Goal: Register for event/course

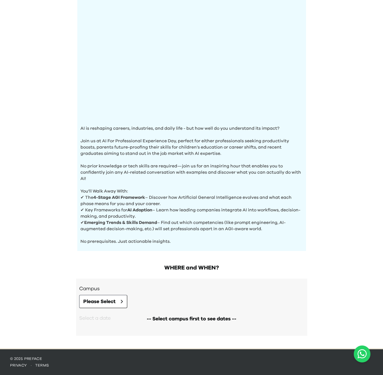
scroll to position [88, 0]
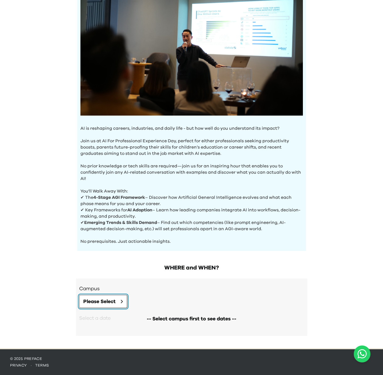
click at [112, 299] on span "Please Select" at bounding box center [99, 301] width 32 height 8
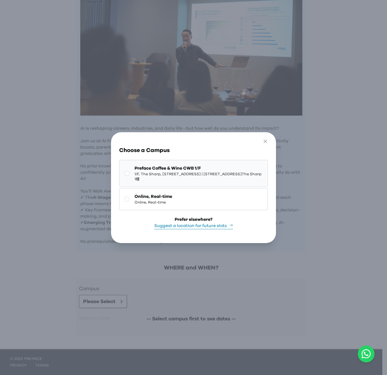
click at [190, 167] on span "Preface Coffee & Wine CWB 1/F" at bounding box center [199, 168] width 128 height 6
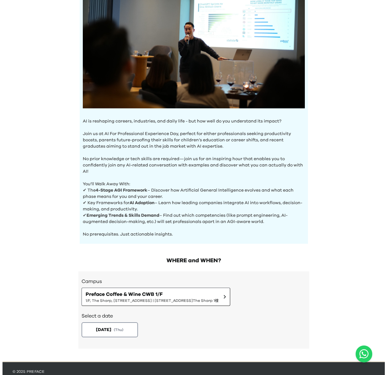
scroll to position [108, 0]
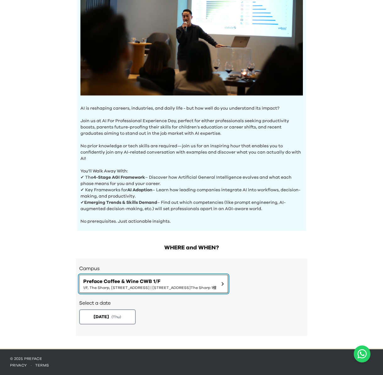
click at [161, 282] on span "Preface Coffee & Wine CWB 1/F" at bounding box center [149, 281] width 133 height 8
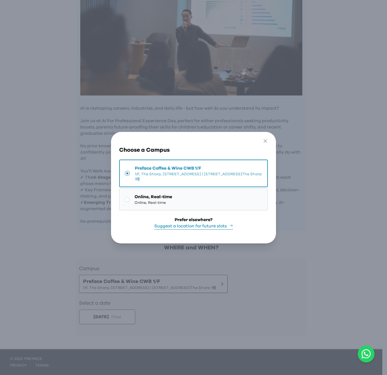
click at [173, 200] on button "Online, Real-time Online, Real-time" at bounding box center [193, 199] width 149 height 22
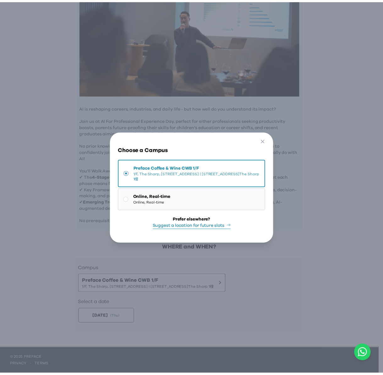
scroll to position [93, 0]
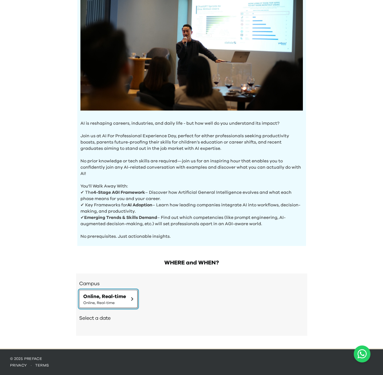
click at [121, 296] on span "Online, Real-time" at bounding box center [104, 296] width 43 height 8
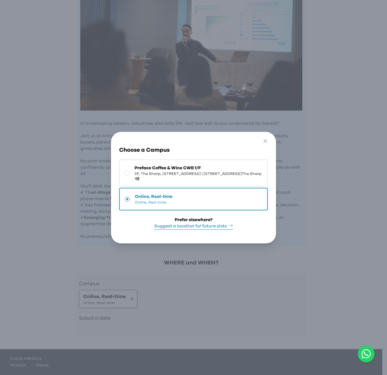
click at [195, 205] on button "Online, Real-time Online, Real-time" at bounding box center [193, 199] width 149 height 23
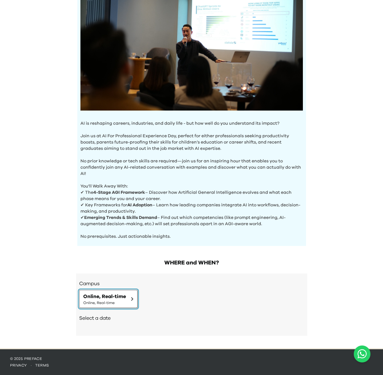
click at [121, 297] on span "Online, Real-time" at bounding box center [104, 296] width 43 height 8
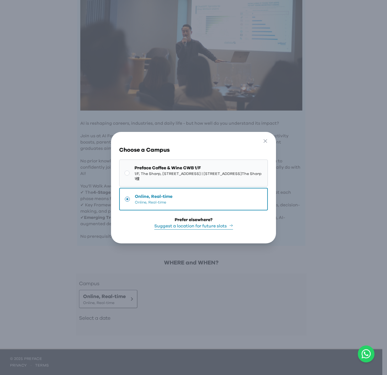
click at [179, 173] on span "1/F, The Sharp, [STREET_ADDRESS] | [STREET_ADDRESS]The Sharp 1樓" at bounding box center [199, 176] width 128 height 10
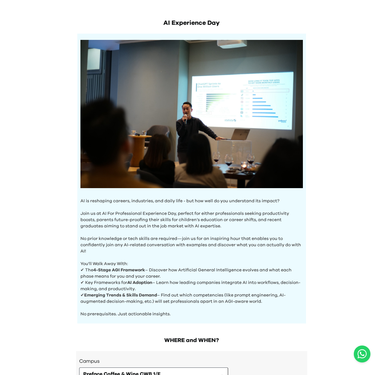
scroll to position [0, 0]
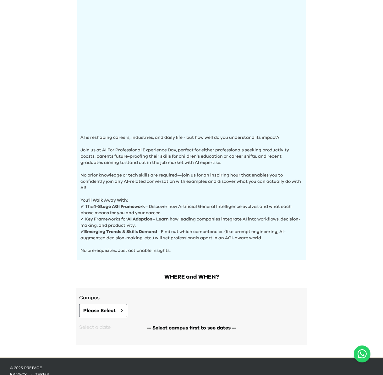
scroll to position [88, 0]
